Goal: Information Seeking & Learning: Learn about a topic

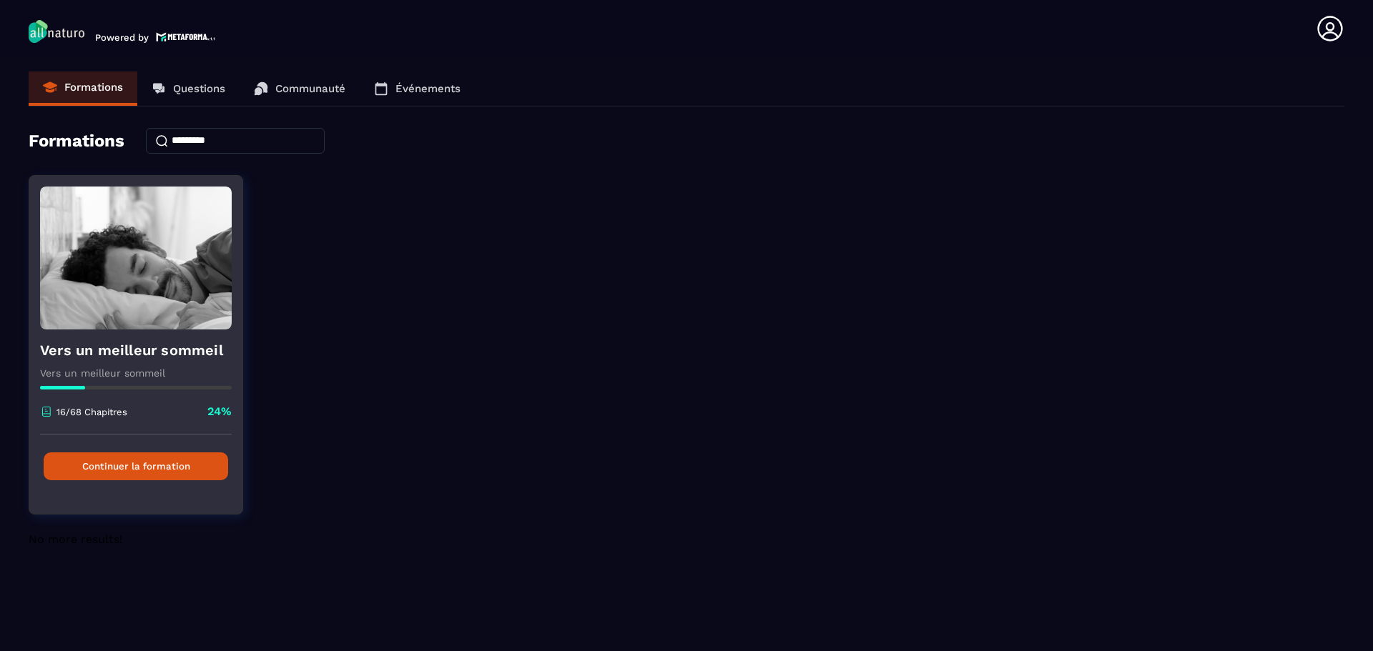
click at [132, 463] on button "Continuer la formation" at bounding box center [136, 467] width 184 height 28
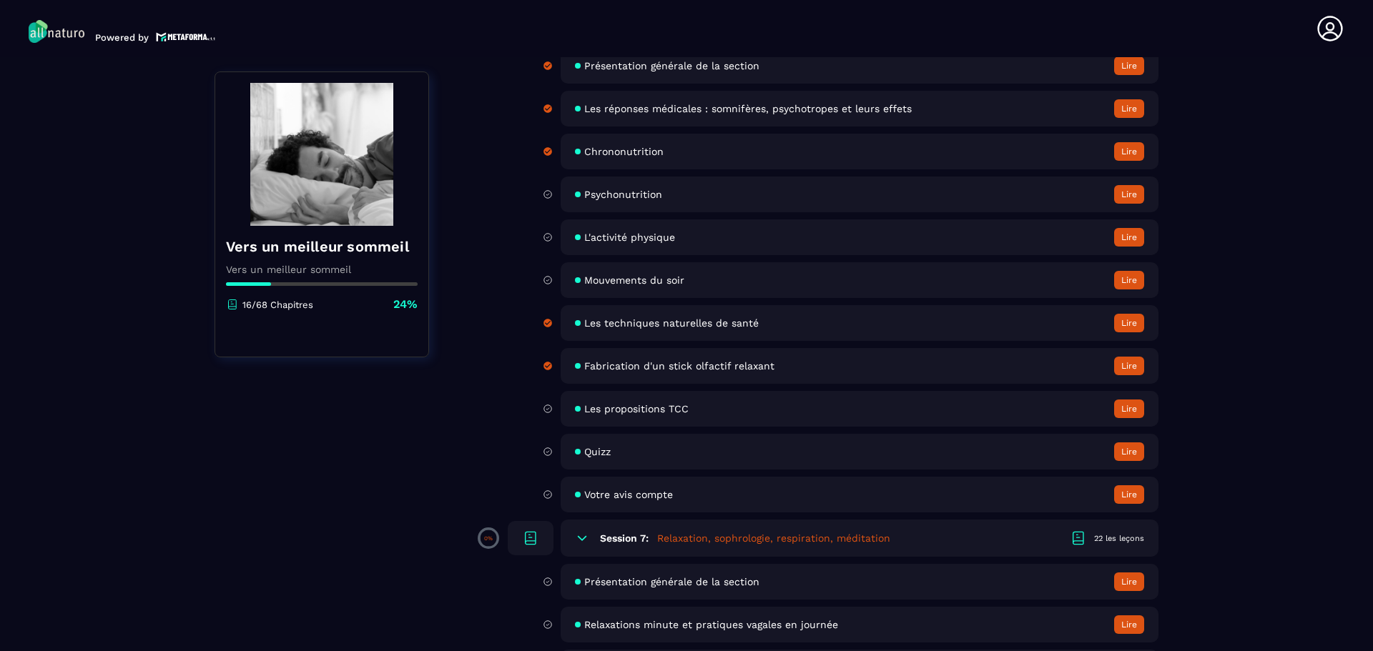
scroll to position [1915, 0]
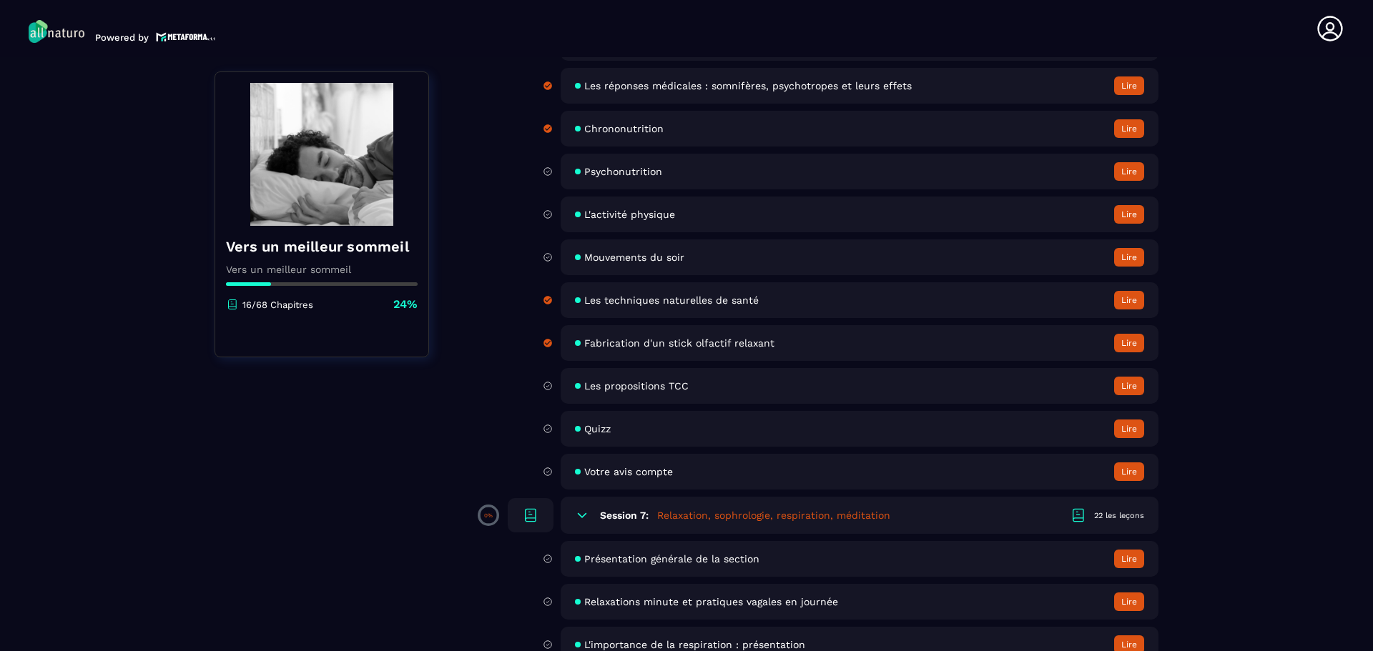
click at [668, 385] on span "Les propositions TCC" at bounding box center [636, 385] width 104 height 11
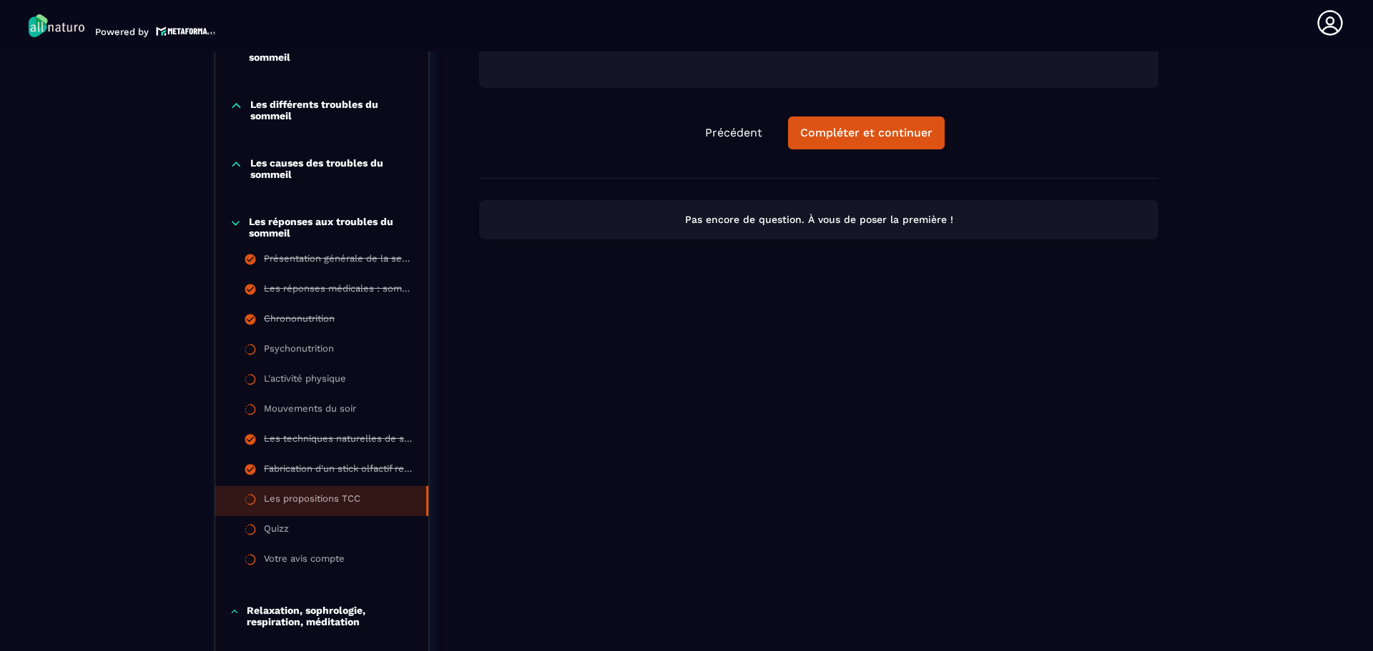
scroll to position [435, 0]
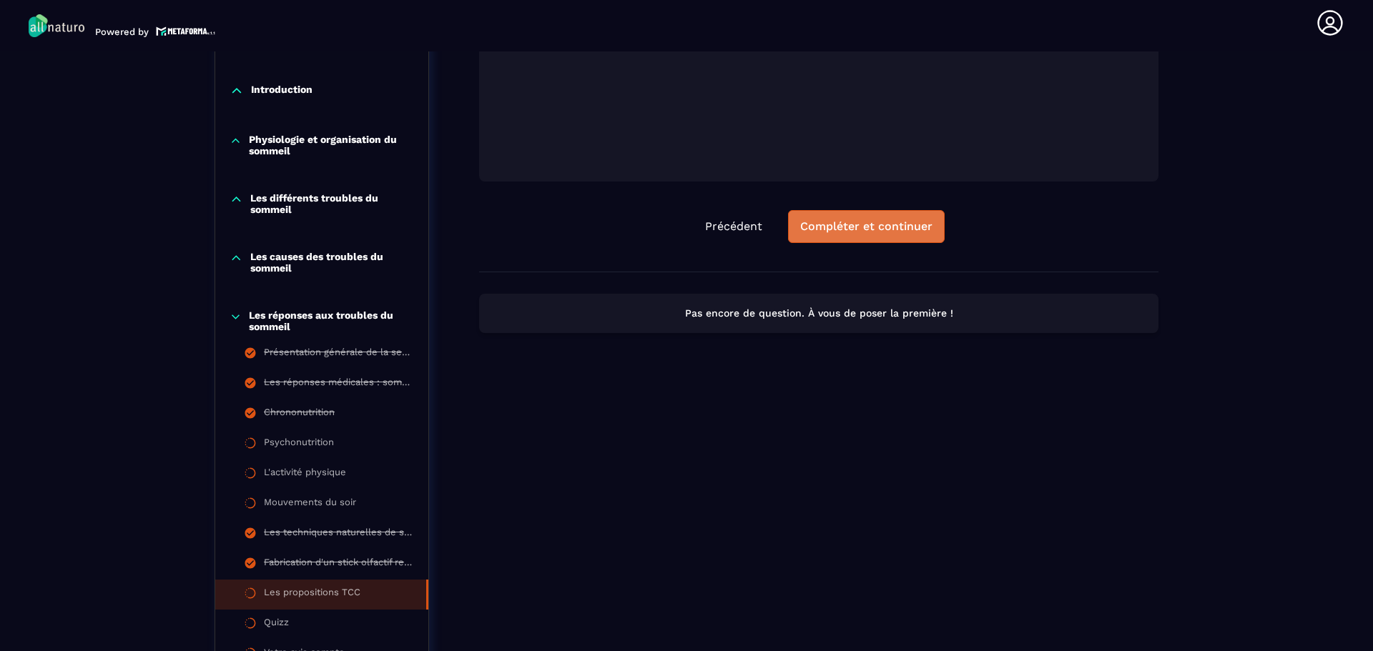
click at [863, 232] on div "Compléter et continuer" at bounding box center [866, 226] width 132 height 14
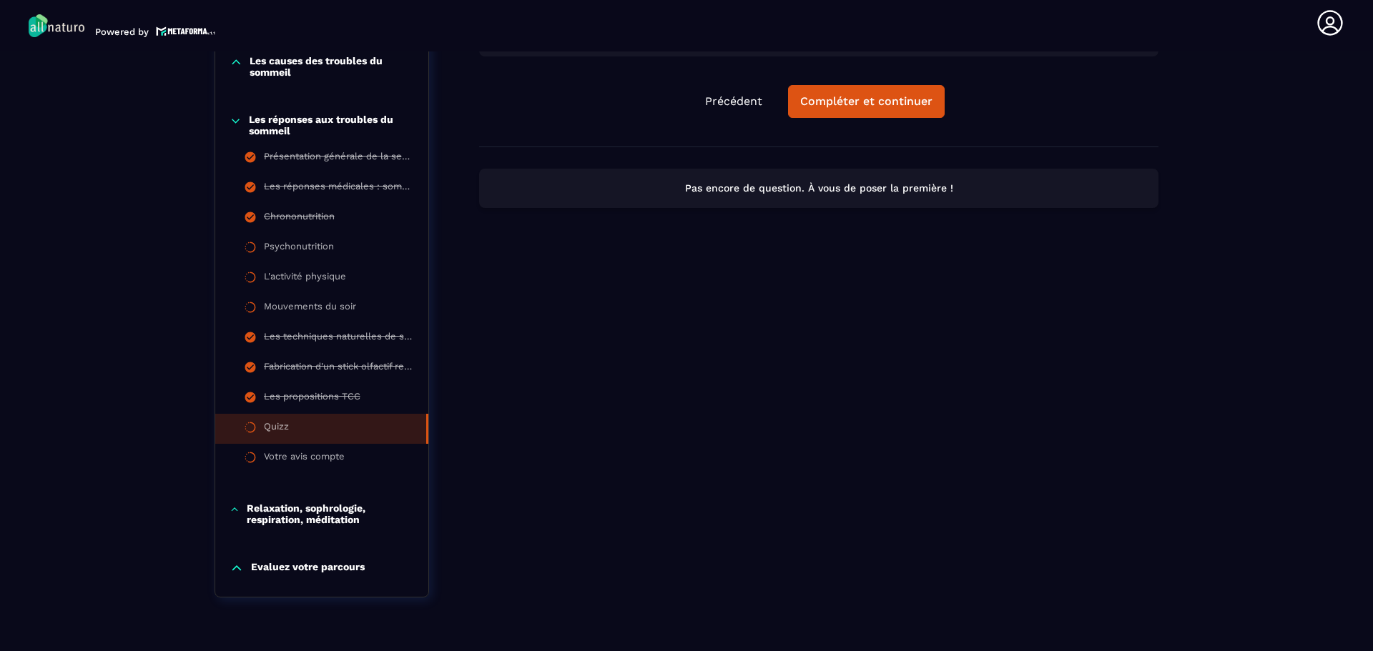
scroll to position [668, 0]
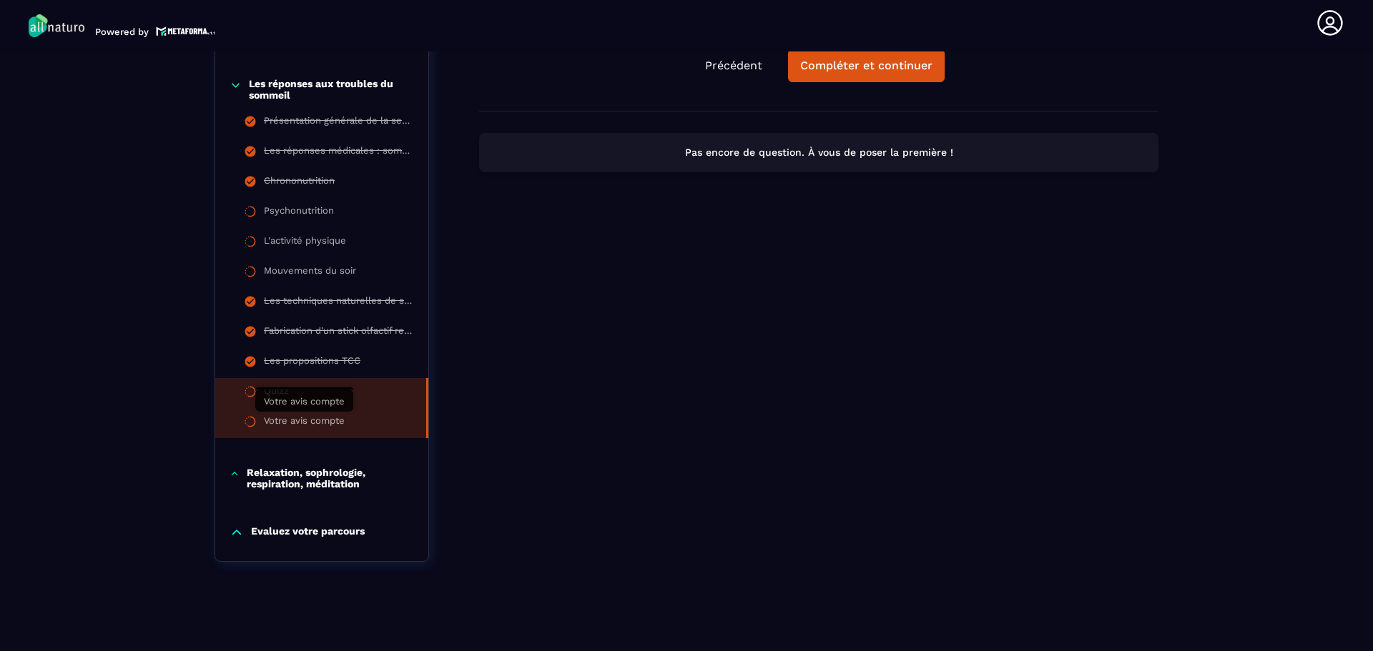
click at [311, 423] on div "Votre avis compte" at bounding box center [304, 423] width 81 height 16
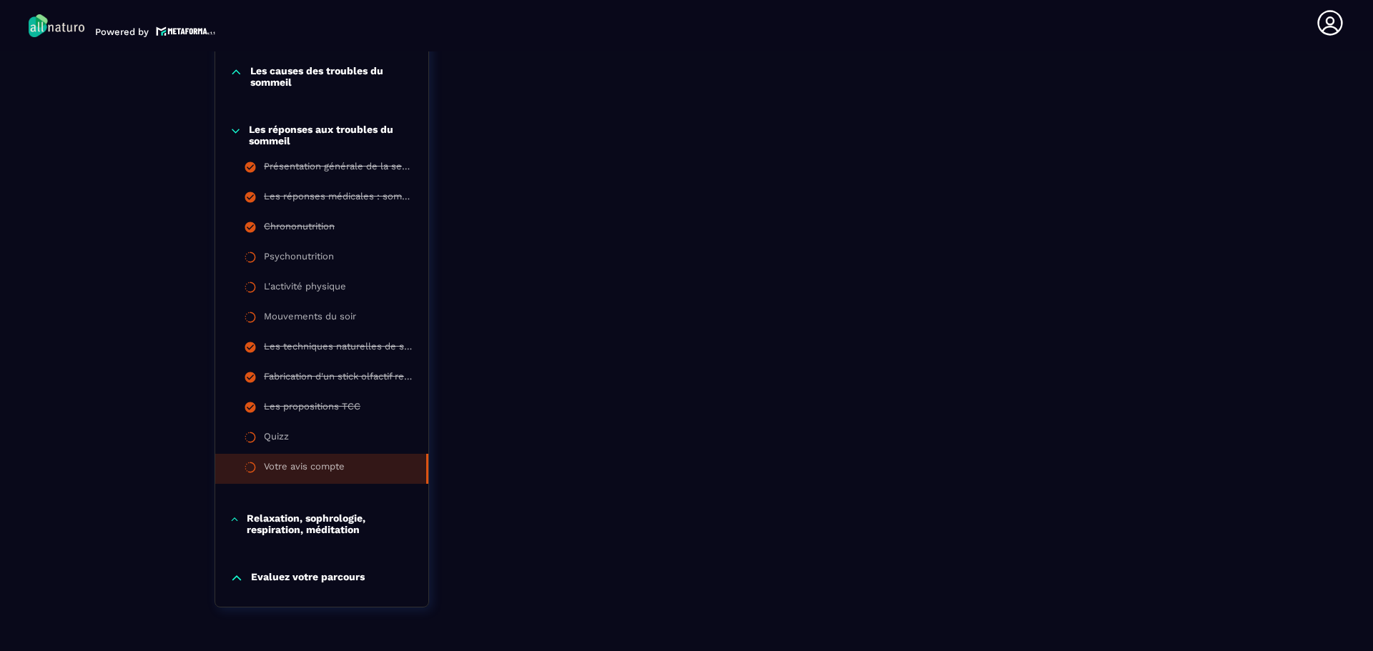
scroll to position [668, 0]
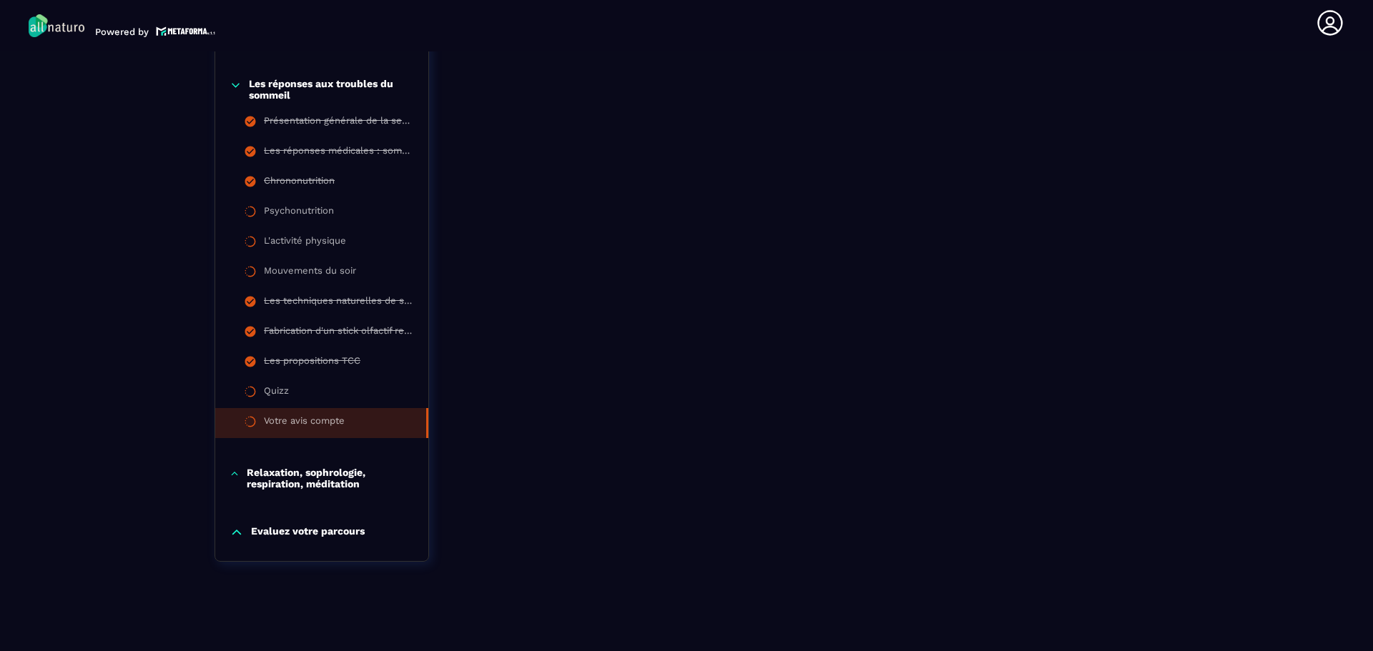
click at [313, 483] on p "Relaxation, sophrologie, respiration, méditation" at bounding box center [330, 478] width 167 height 23
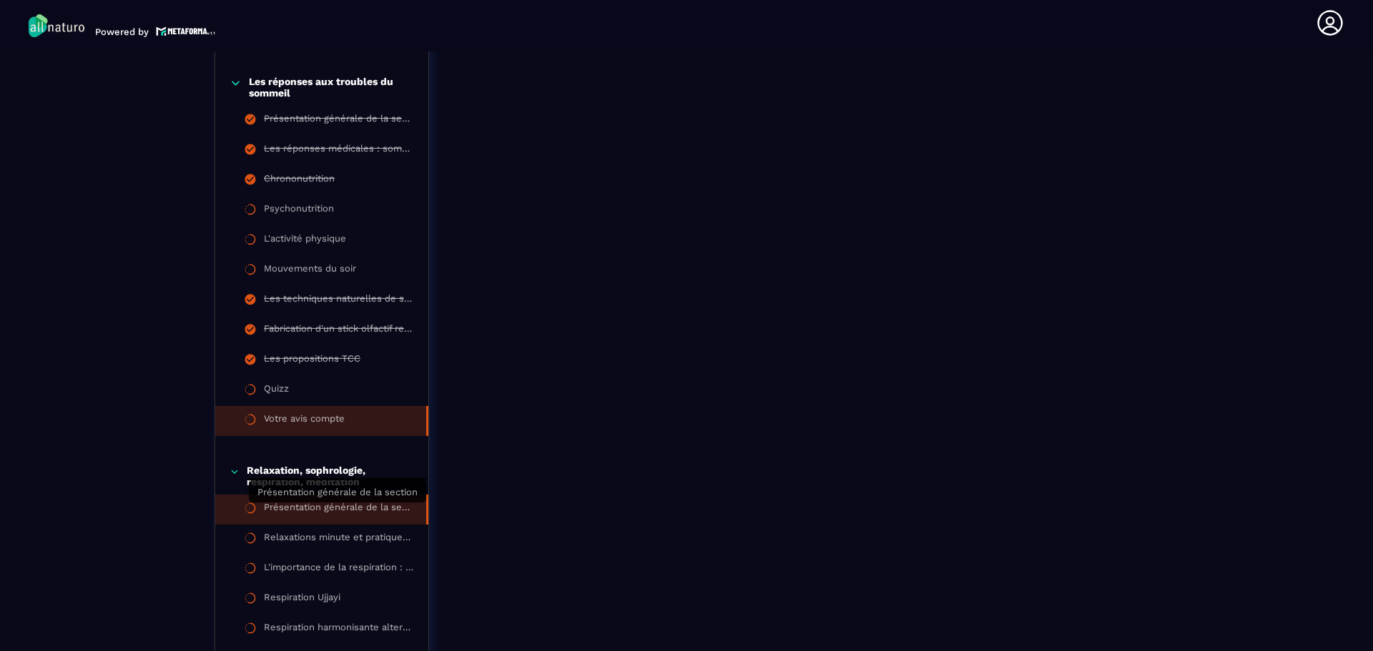
click at [341, 508] on div "Présentation générale de la section" at bounding box center [338, 510] width 148 height 16
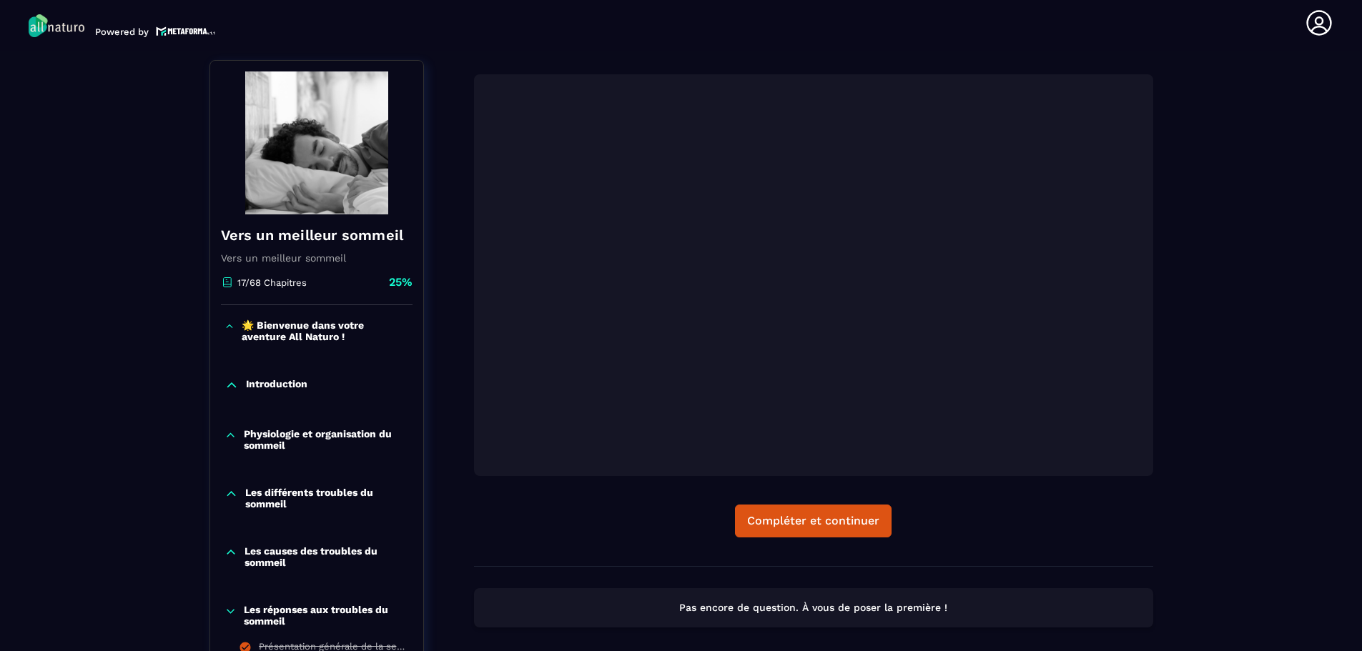
scroll to position [42, 0]
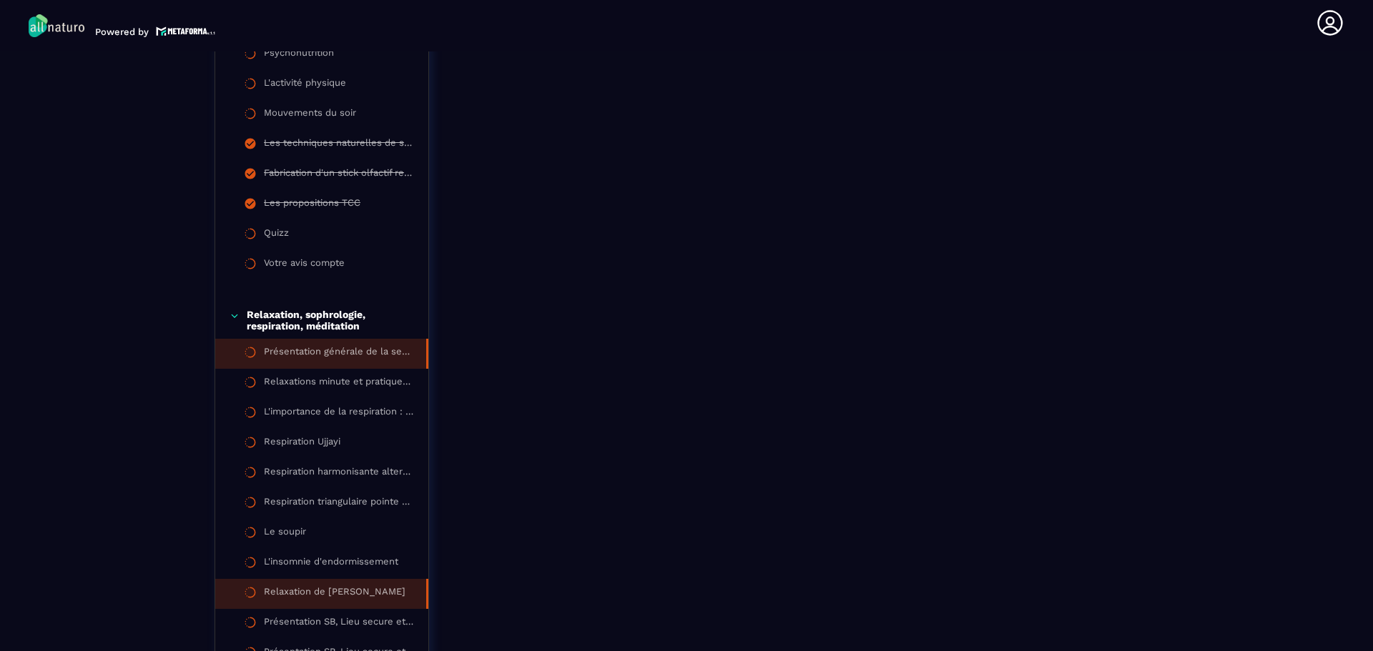
scroll to position [829, 0]
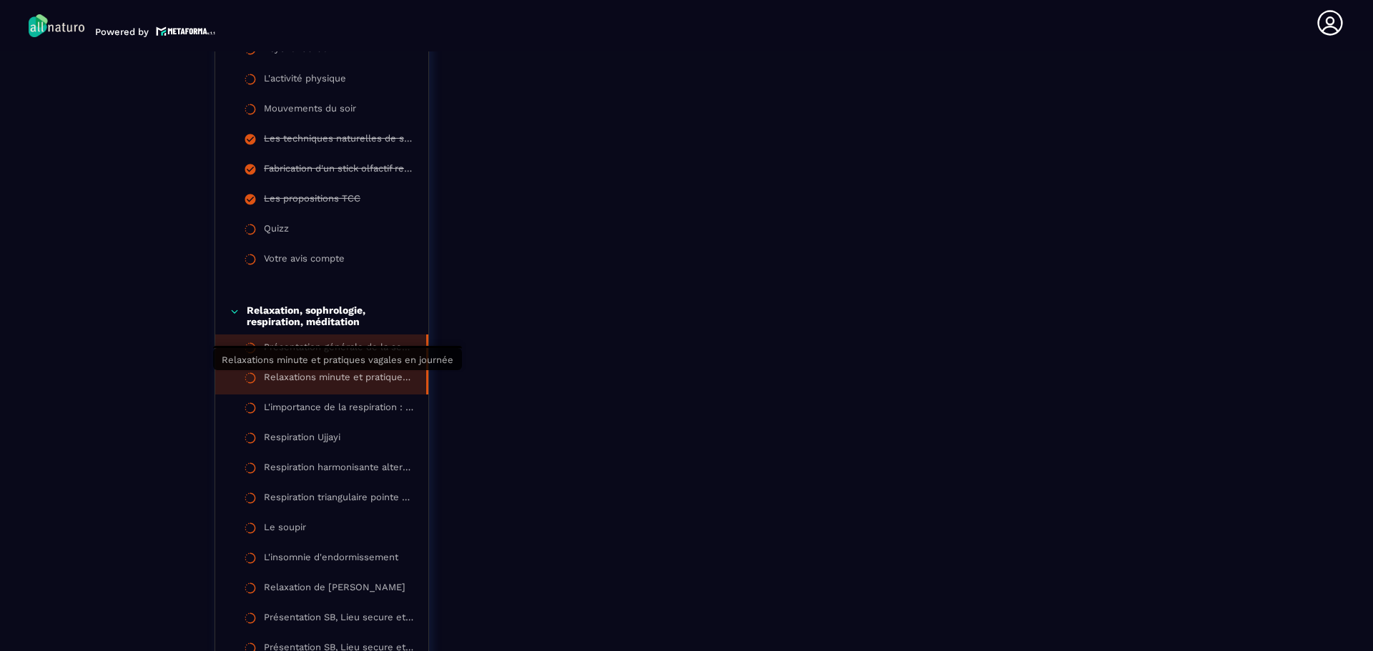
click at [370, 377] on div "Relaxations minute et pratiques vagales en journée" at bounding box center [338, 380] width 148 height 16
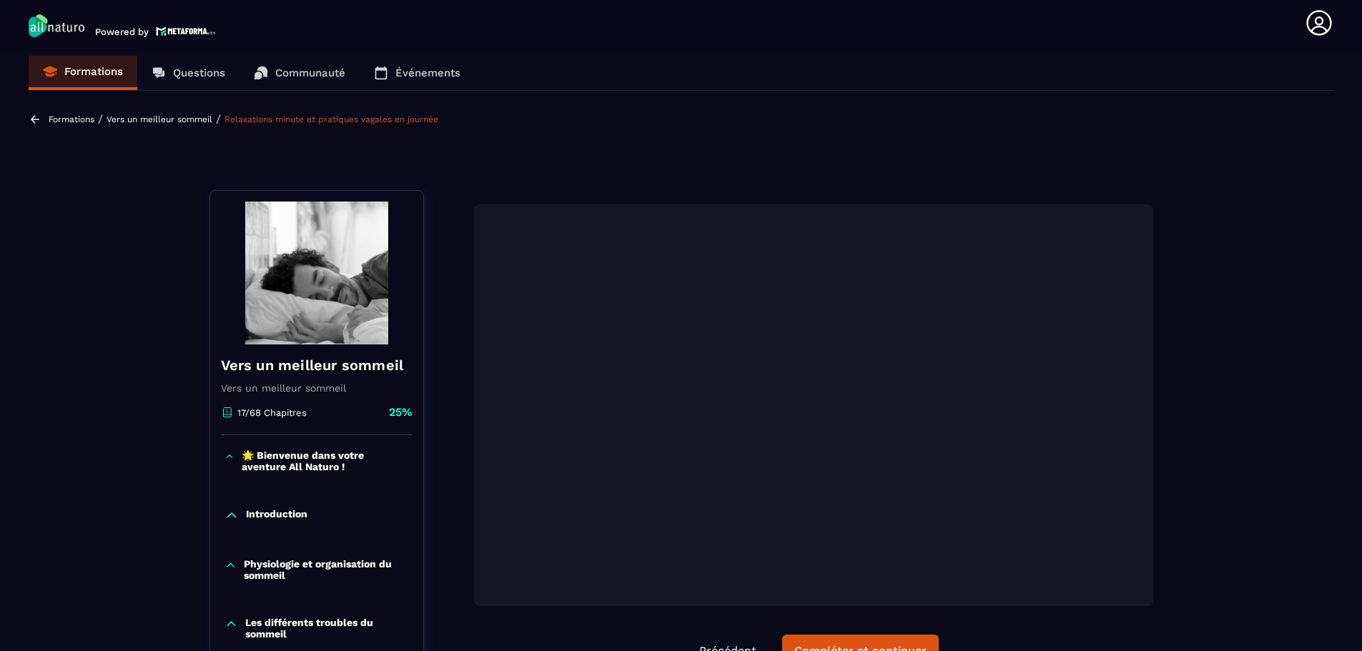
scroll to position [6, 0]
